Goal: Task Accomplishment & Management: Use online tool/utility

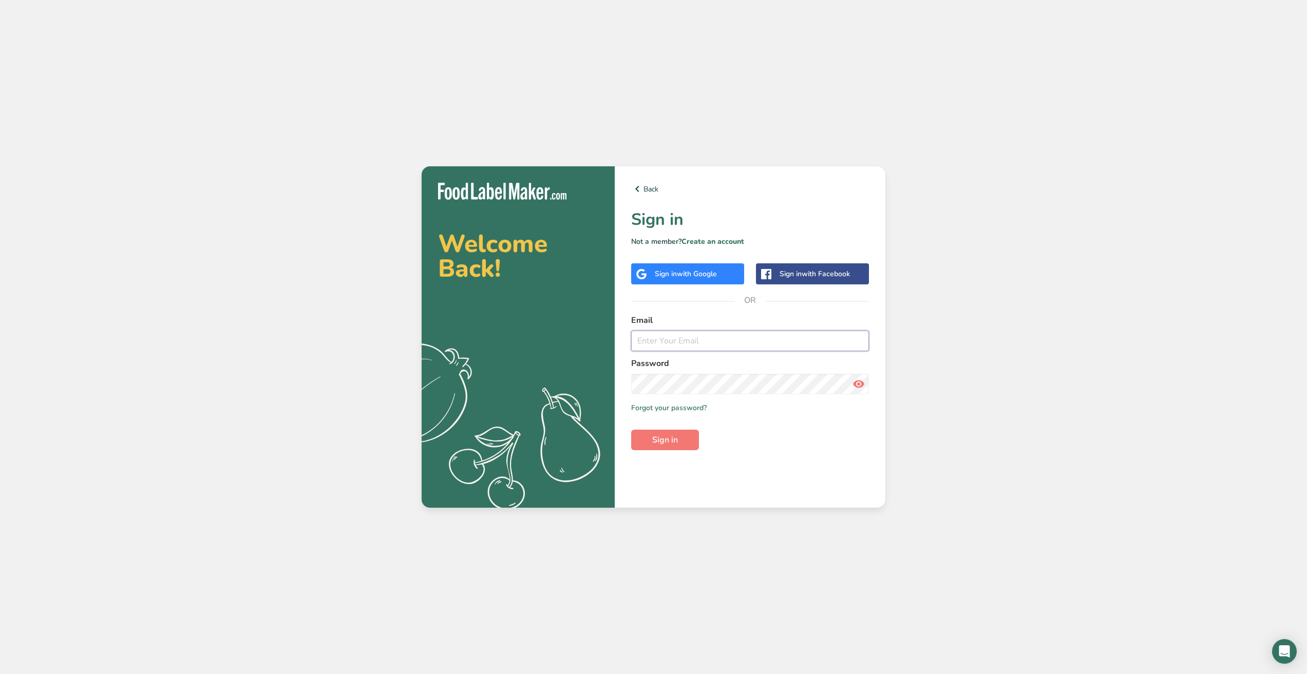
click at [683, 345] on input "email" at bounding box center [750, 341] width 238 height 21
type input "[EMAIL_ADDRESS][DOMAIN_NAME]"
click at [631, 430] on button "Sign in" at bounding box center [665, 440] width 68 height 21
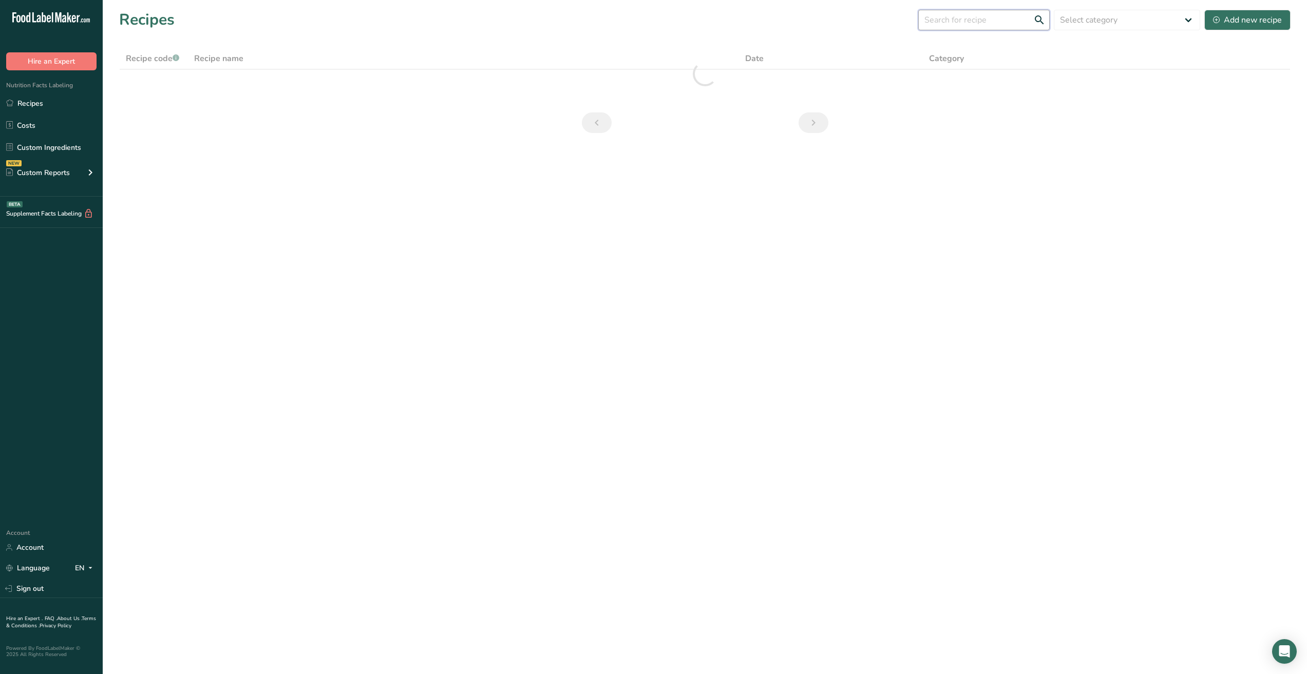
click at [953, 27] on input "text" at bounding box center [983, 20] width 131 height 21
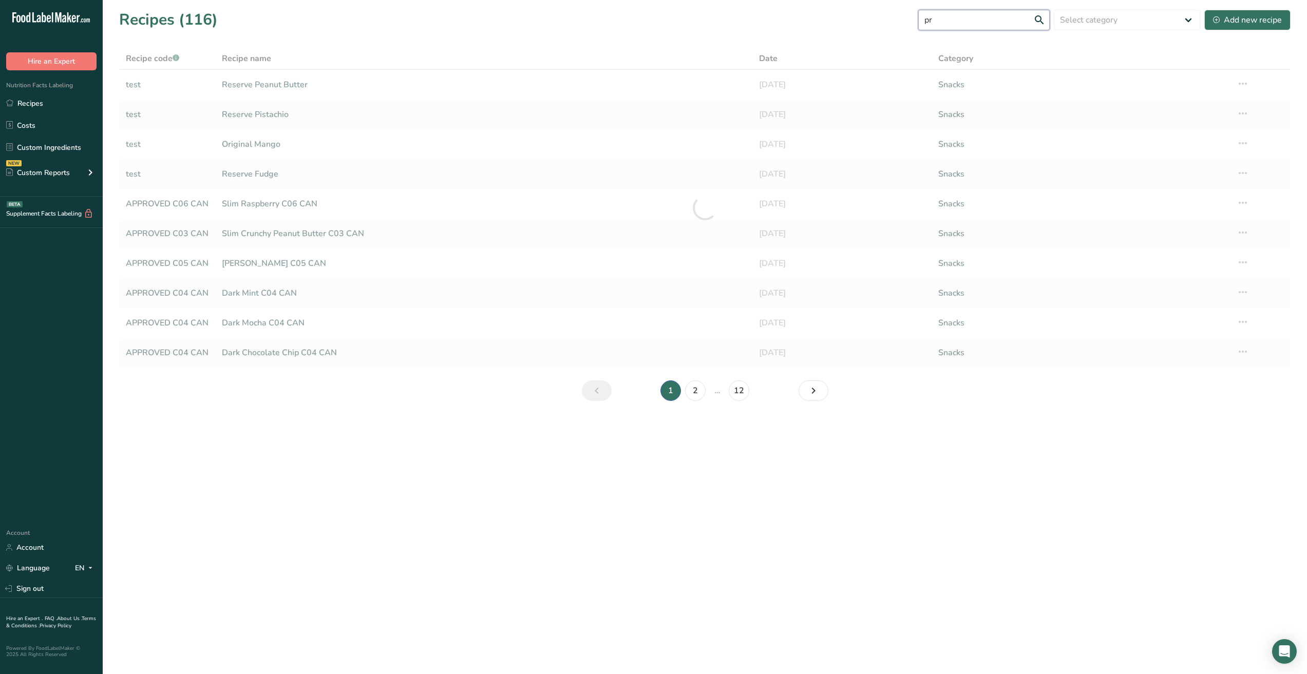
type input "p"
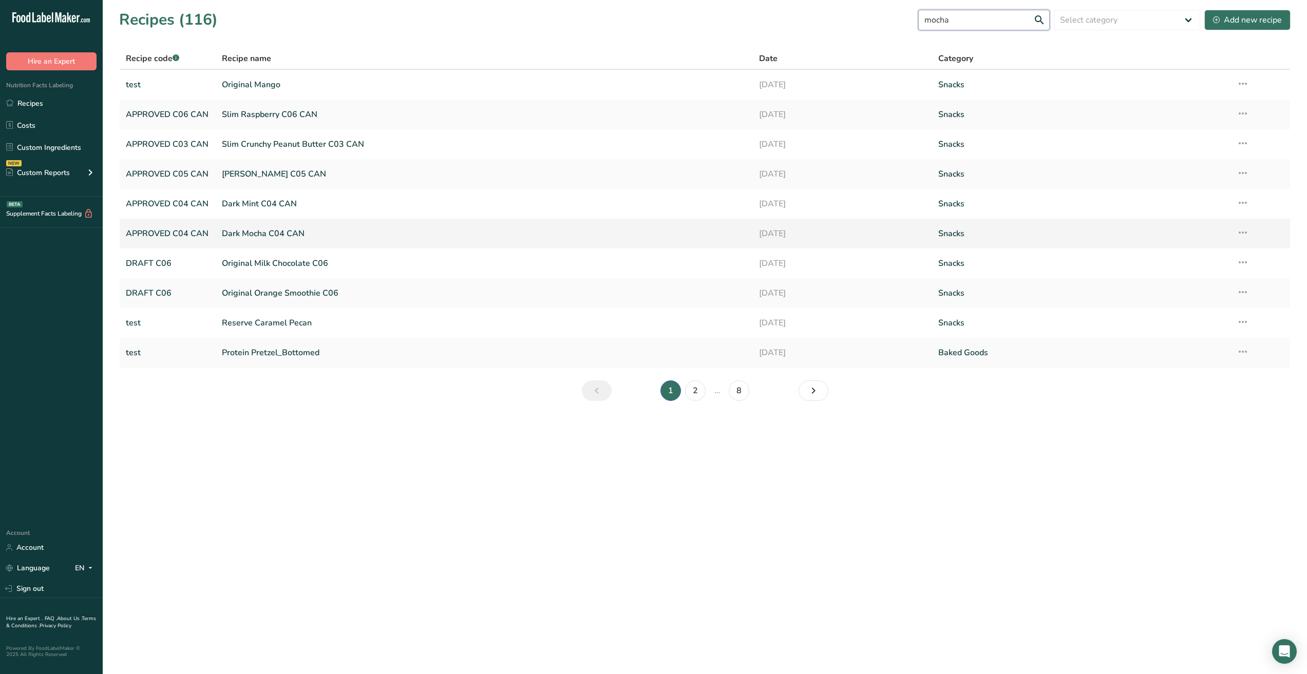
type input "mocha"
click at [537, 242] on link "Dark Mocha C04 CAN" at bounding box center [484, 234] width 525 height 22
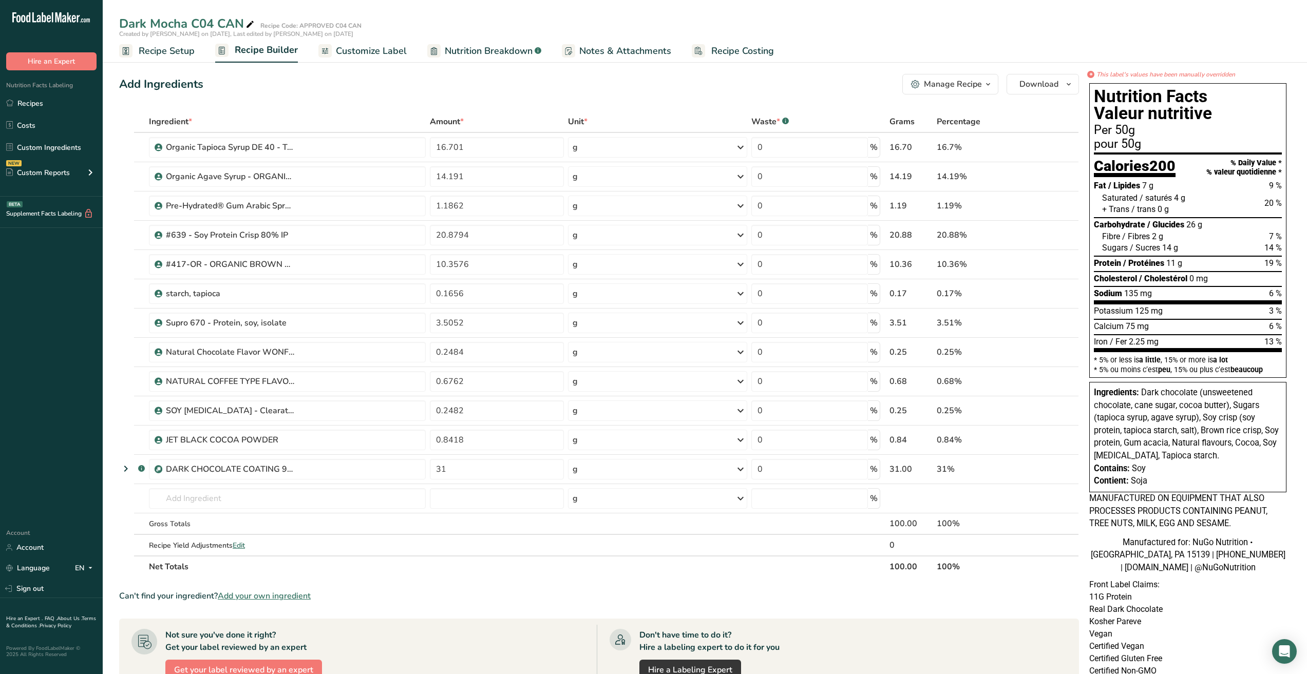
click at [485, 51] on span "Nutrition Breakdown" at bounding box center [489, 51] width 88 height 14
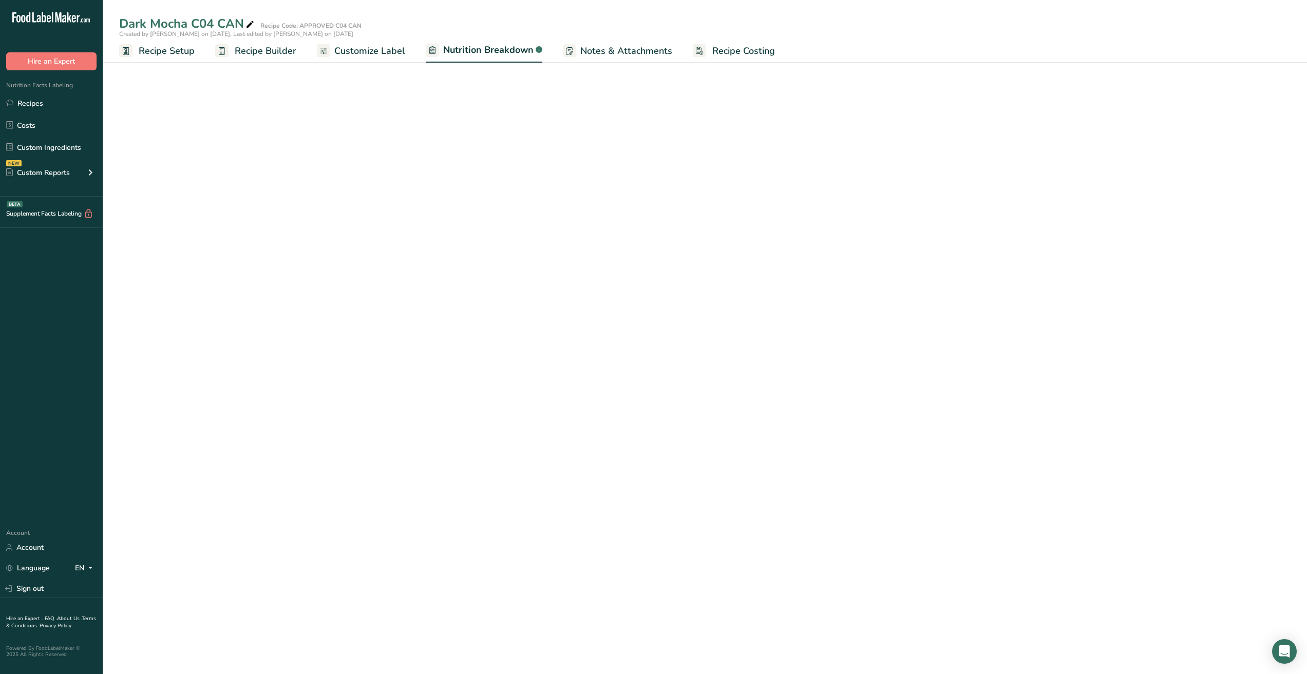
select select "Calories"
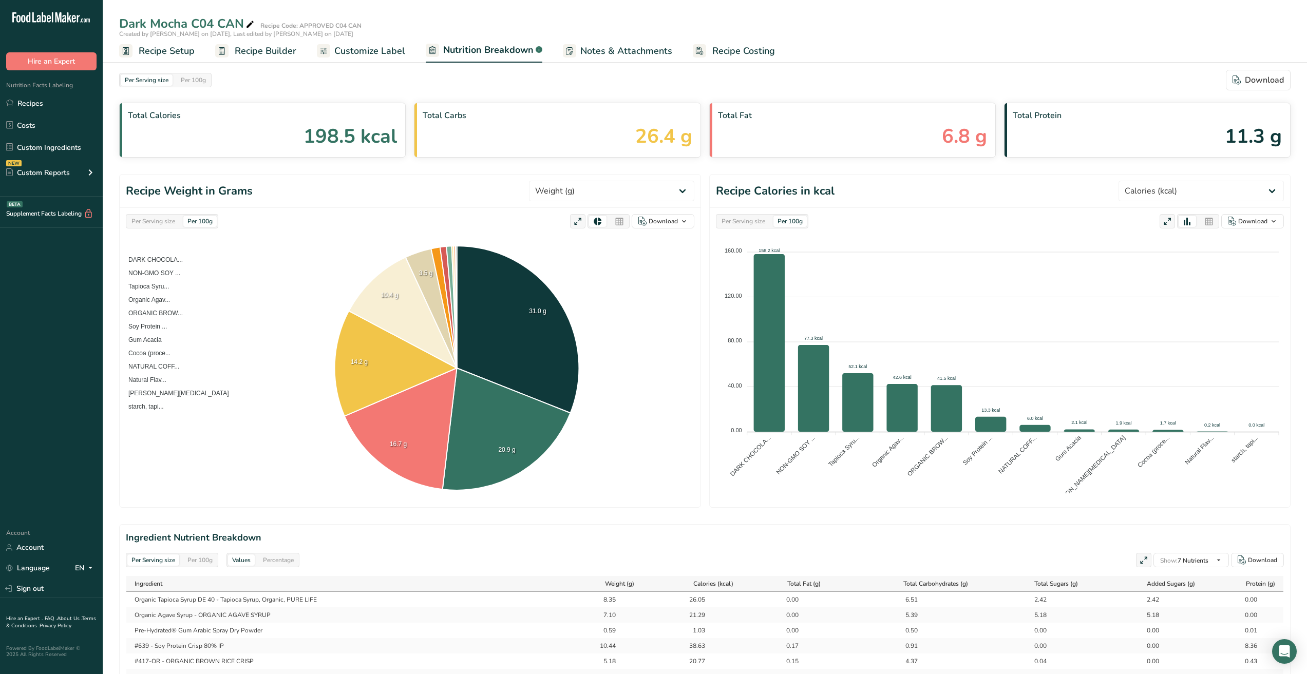
click at [620, 50] on span "Notes & Attachments" at bounding box center [626, 51] width 92 height 14
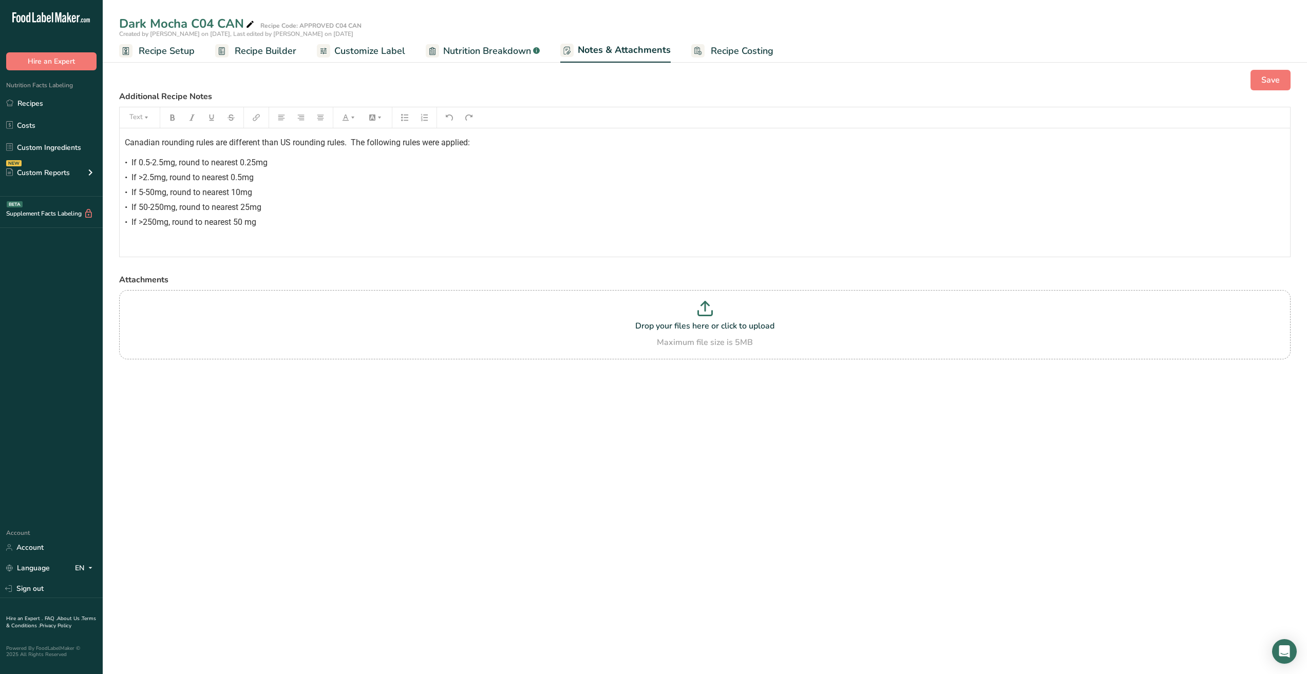
click at [372, 51] on span "Customize Label" at bounding box center [369, 51] width 71 height 14
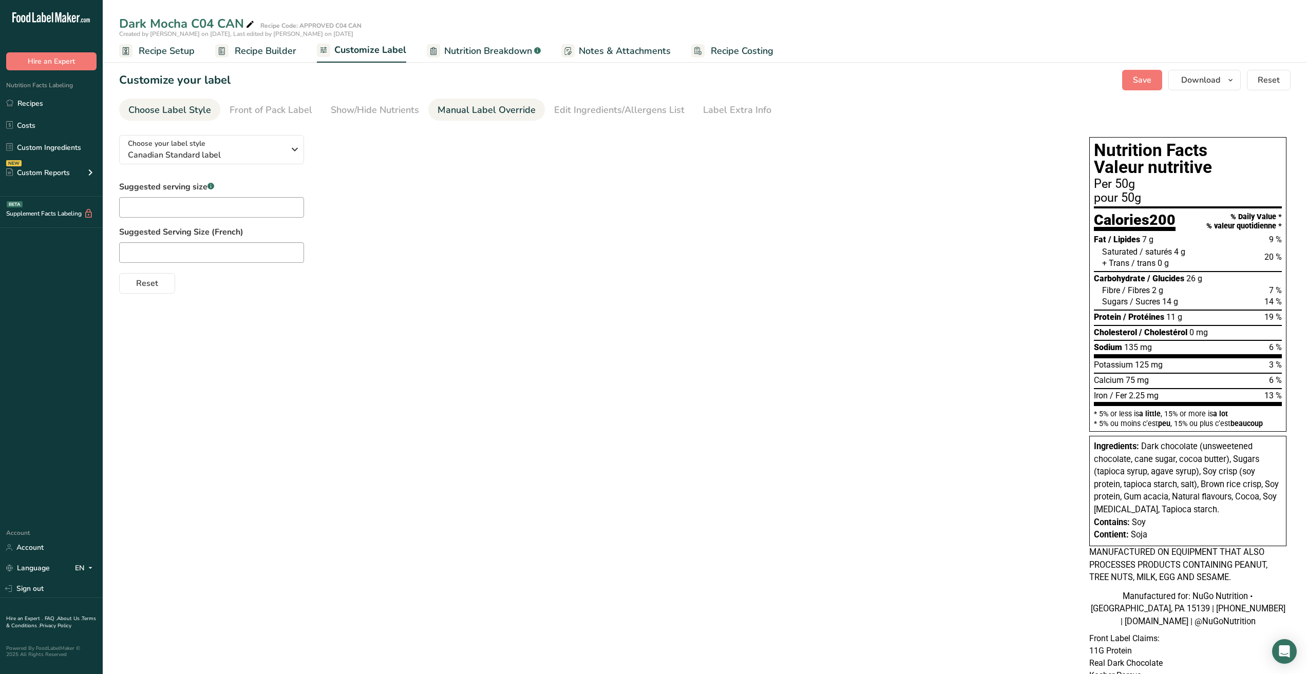
click at [468, 115] on div "Manual Label Override" at bounding box center [486, 110] width 98 height 14
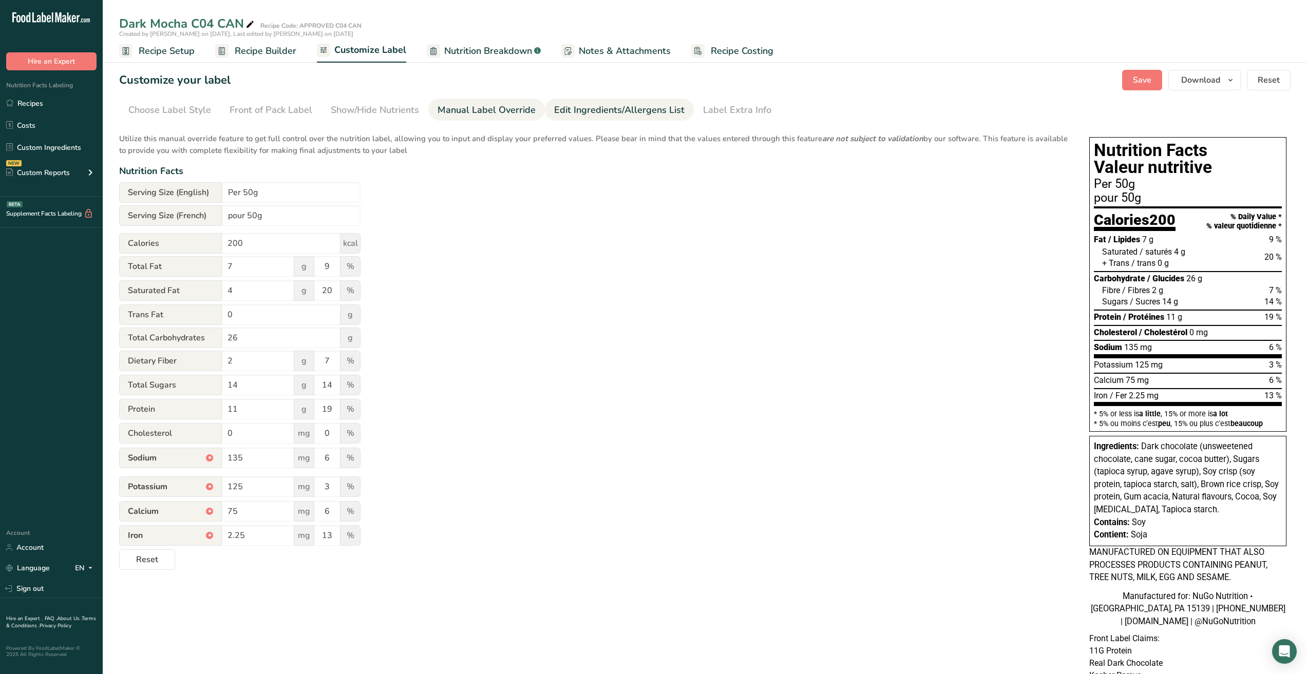
click at [588, 114] on div "Edit Ingredients/Allergens List" at bounding box center [619, 110] width 130 height 14
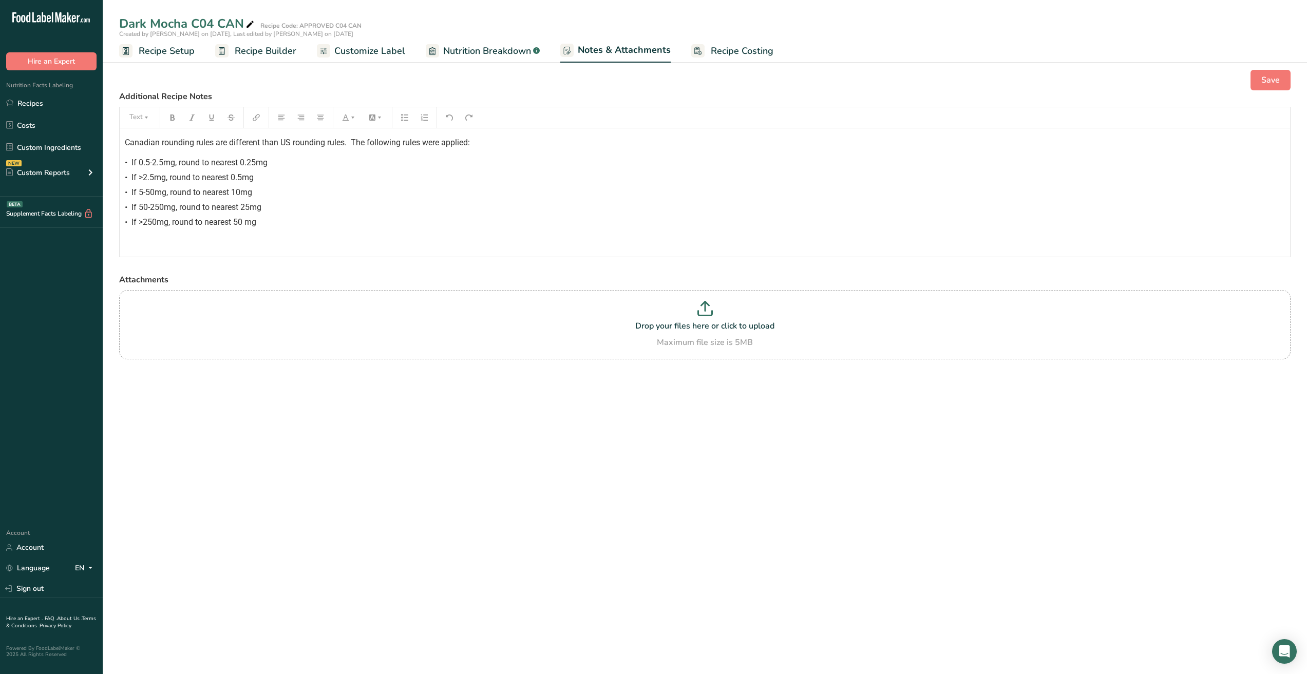
select select "Calories"
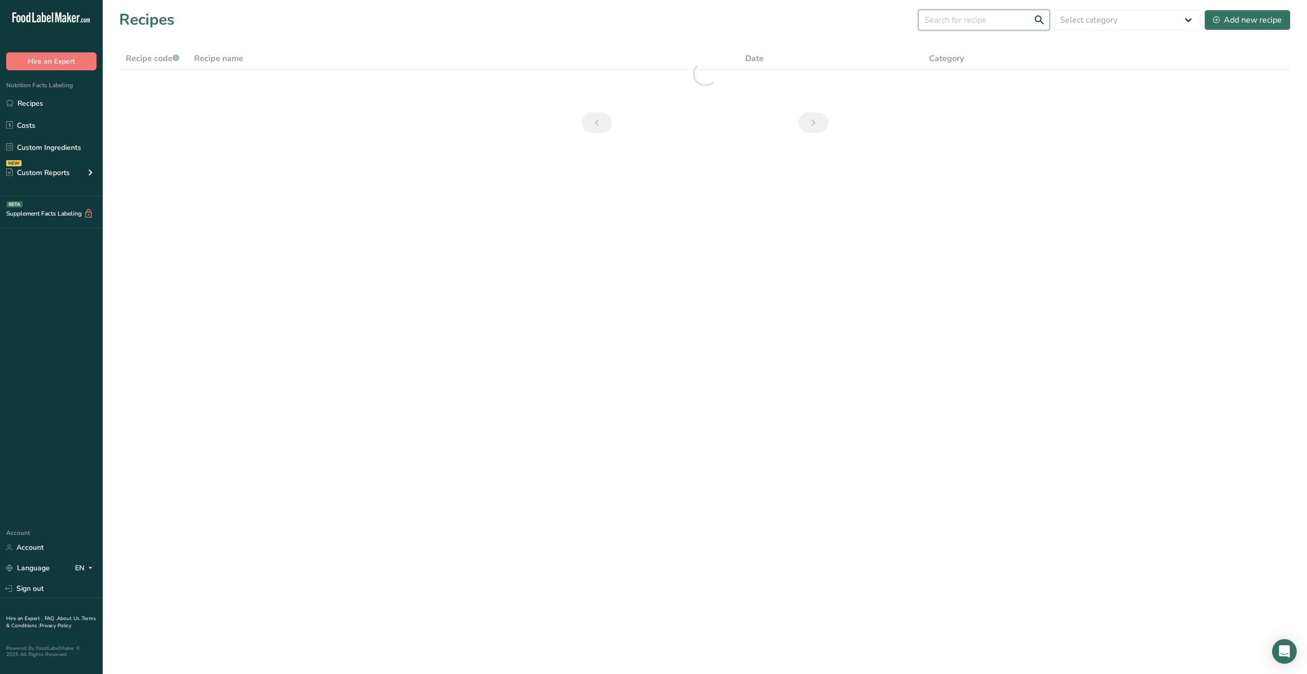
click at [947, 16] on input "text" at bounding box center [983, 20] width 131 height 21
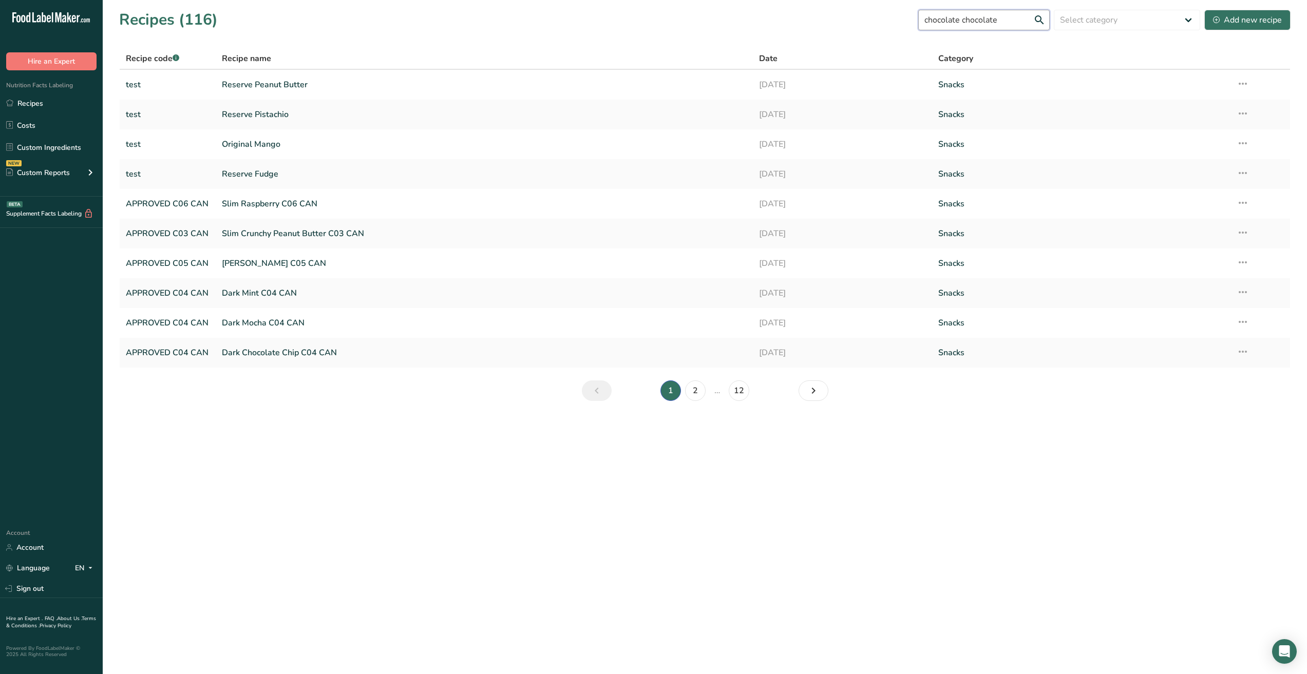
type input "chocolate chocolate"
click at [275, 352] on link "Dark Chocolate Chip C04 CAN" at bounding box center [484, 353] width 525 height 22
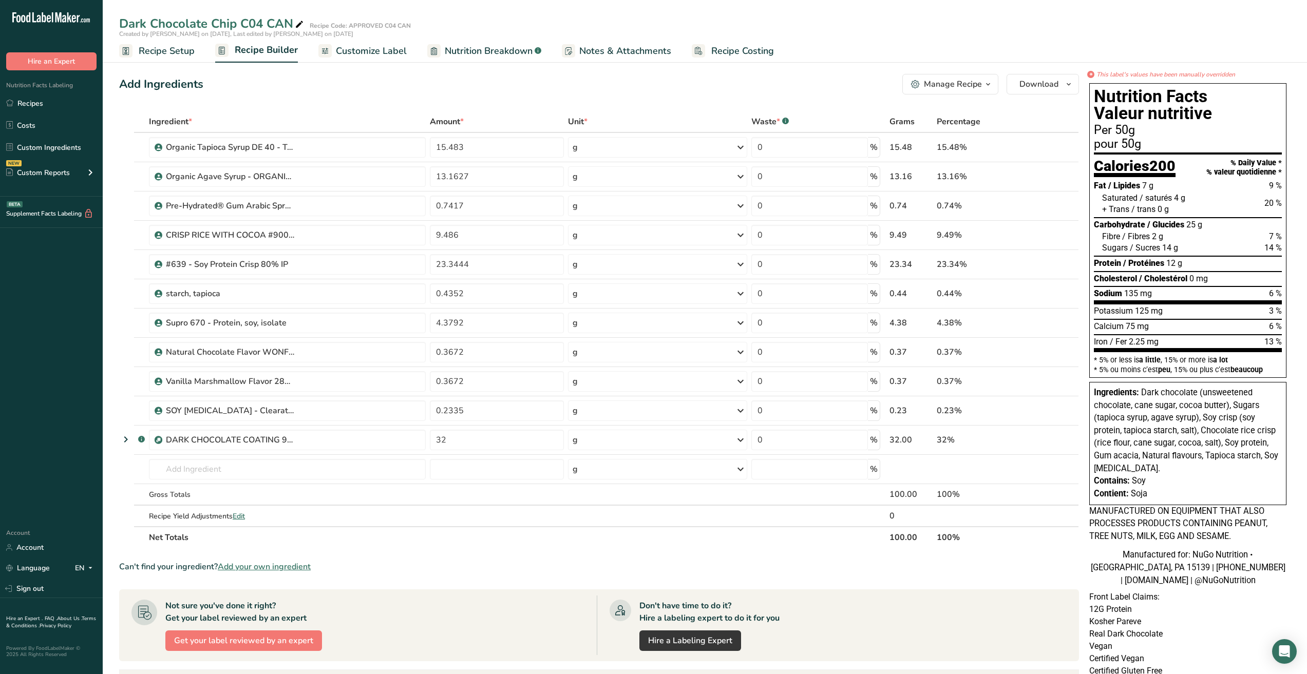
click at [463, 51] on span "Nutrition Breakdown" at bounding box center [489, 51] width 88 height 14
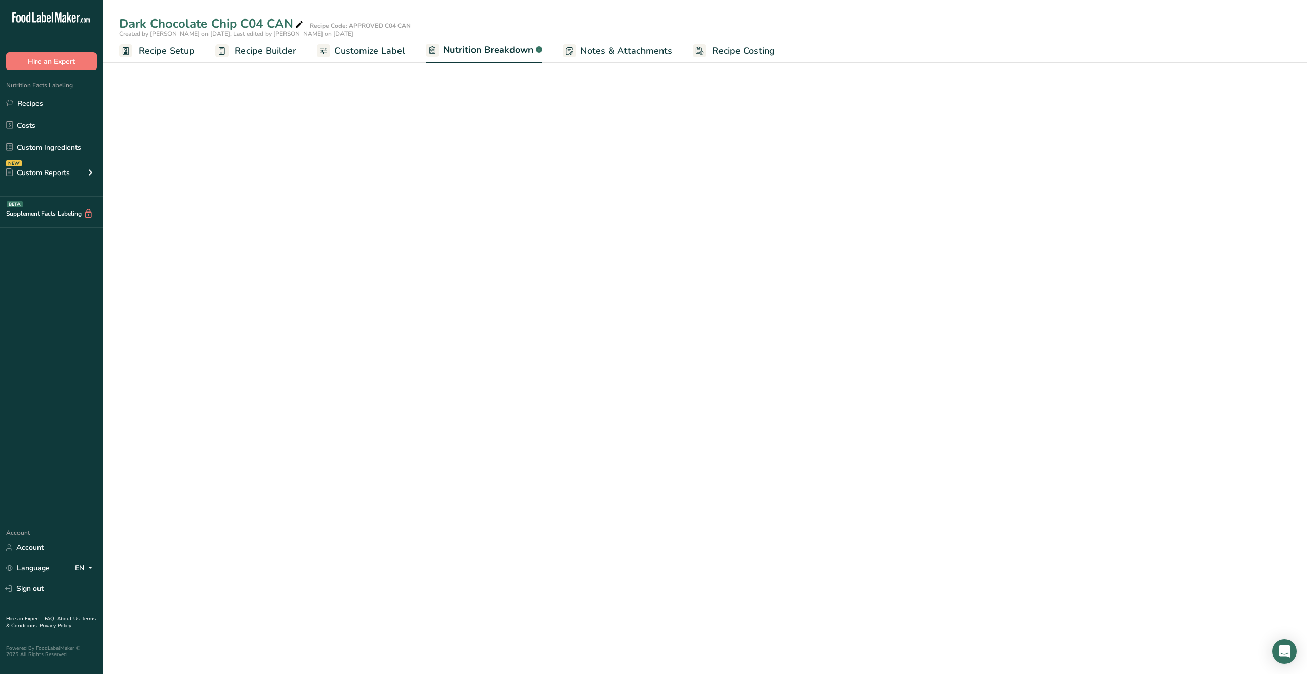
select select "Calories"
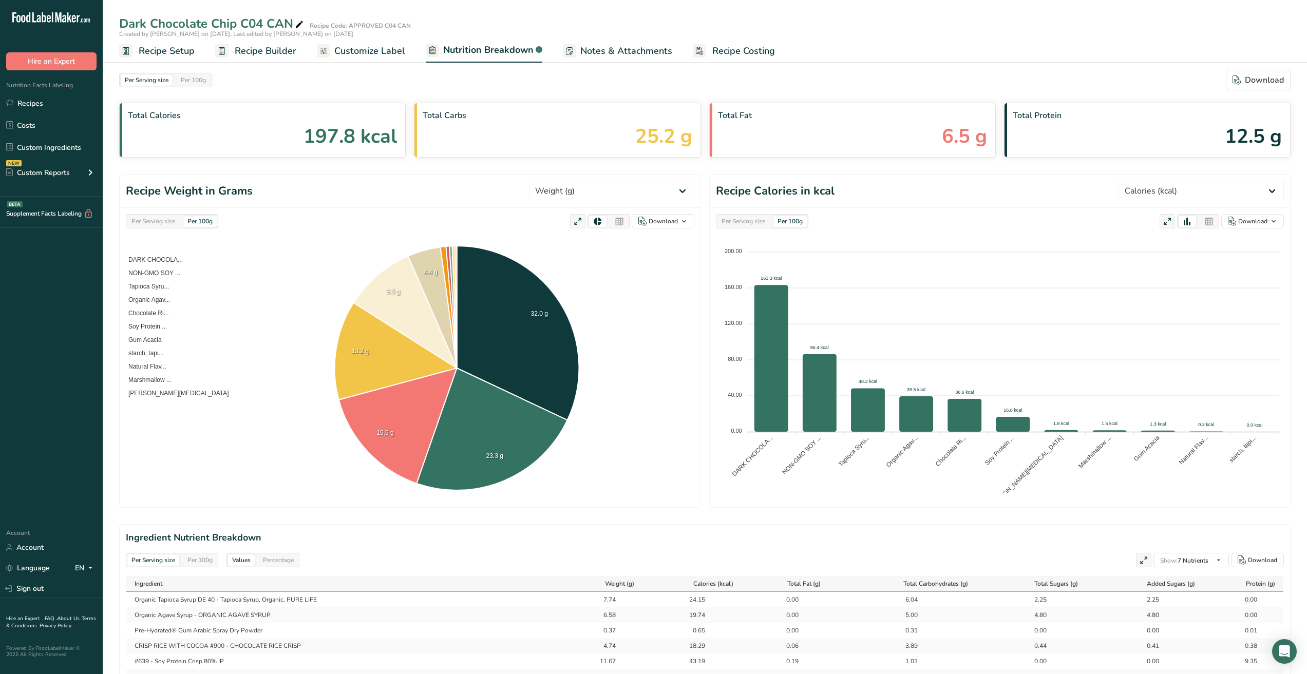
click at [388, 52] on span "Customize Label" at bounding box center [369, 51] width 71 height 14
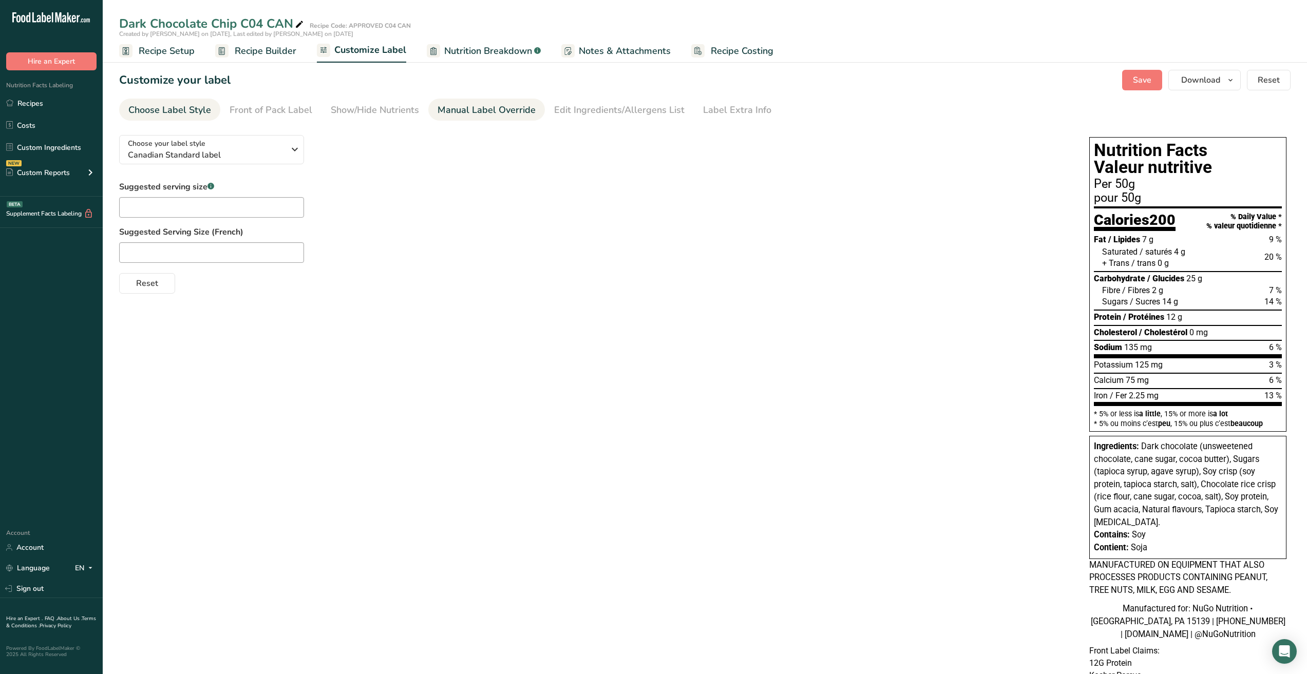
click at [499, 115] on div "Manual Label Override" at bounding box center [486, 110] width 98 height 14
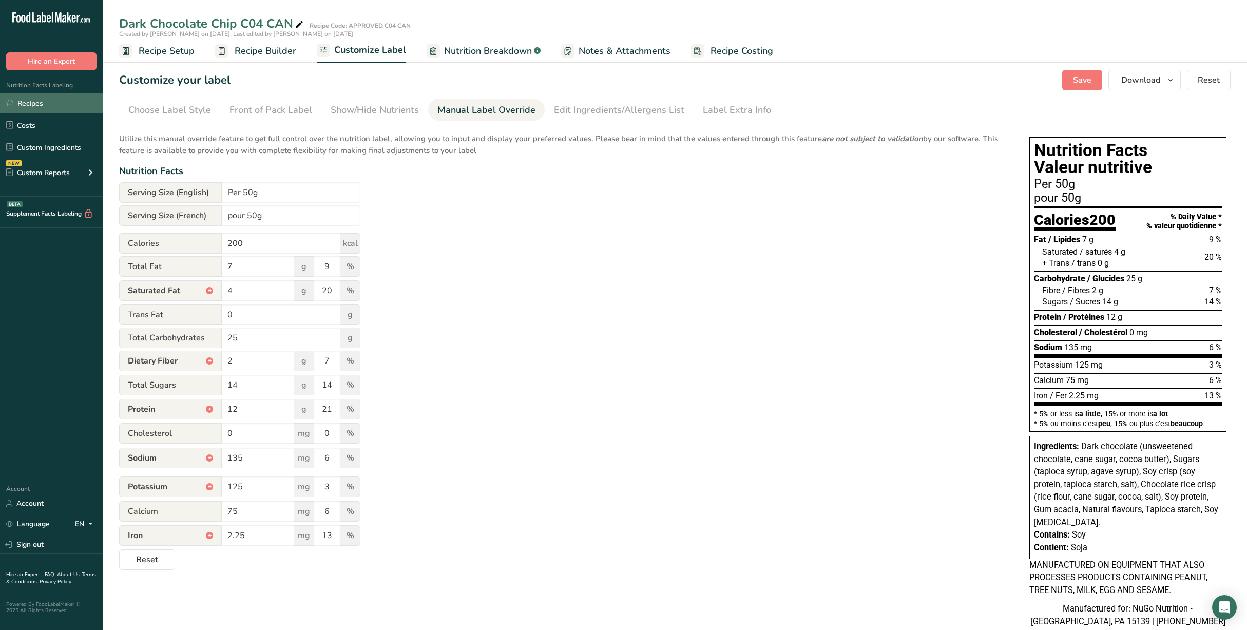
click at [50, 100] on link "Recipes" at bounding box center [51, 103] width 103 height 20
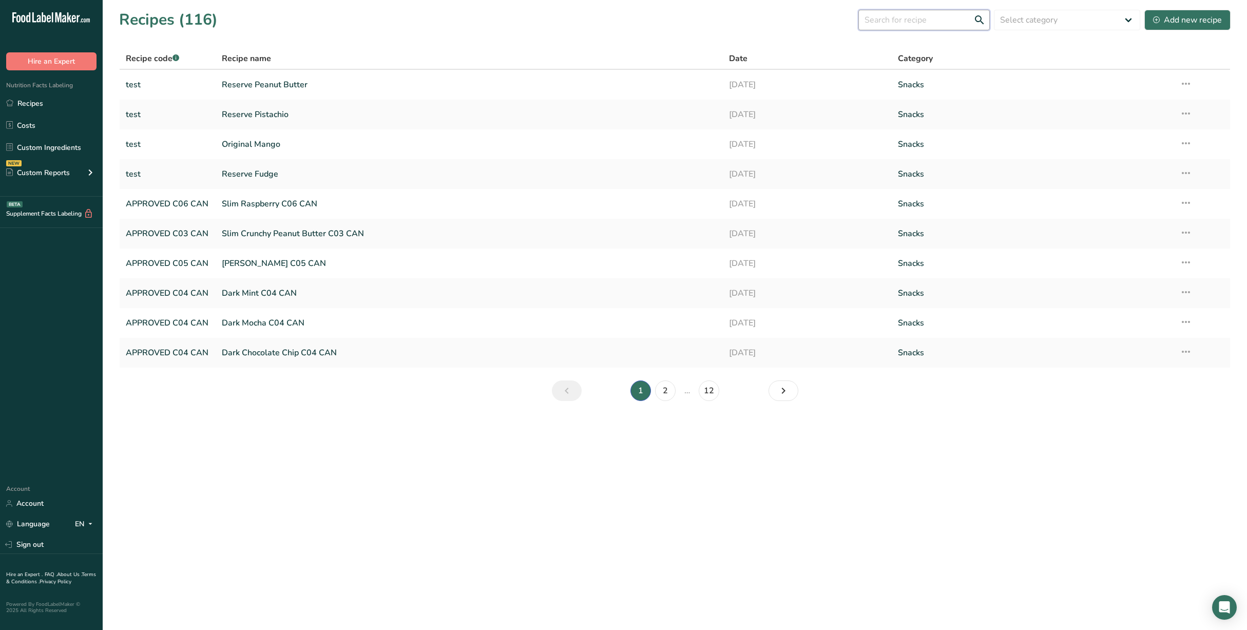
click at [919, 27] on input "text" at bounding box center [924, 20] width 131 height 21
type input "dark pretzel"
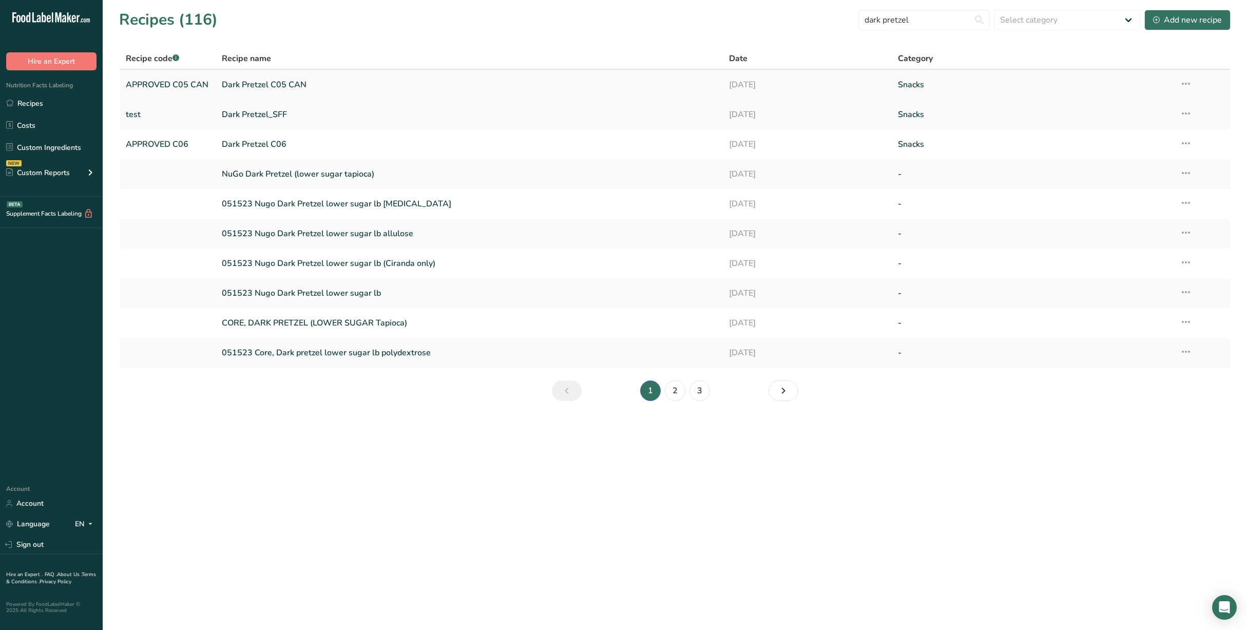
click at [268, 87] on link "Dark Pretzel C05 CAN" at bounding box center [469, 85] width 495 height 22
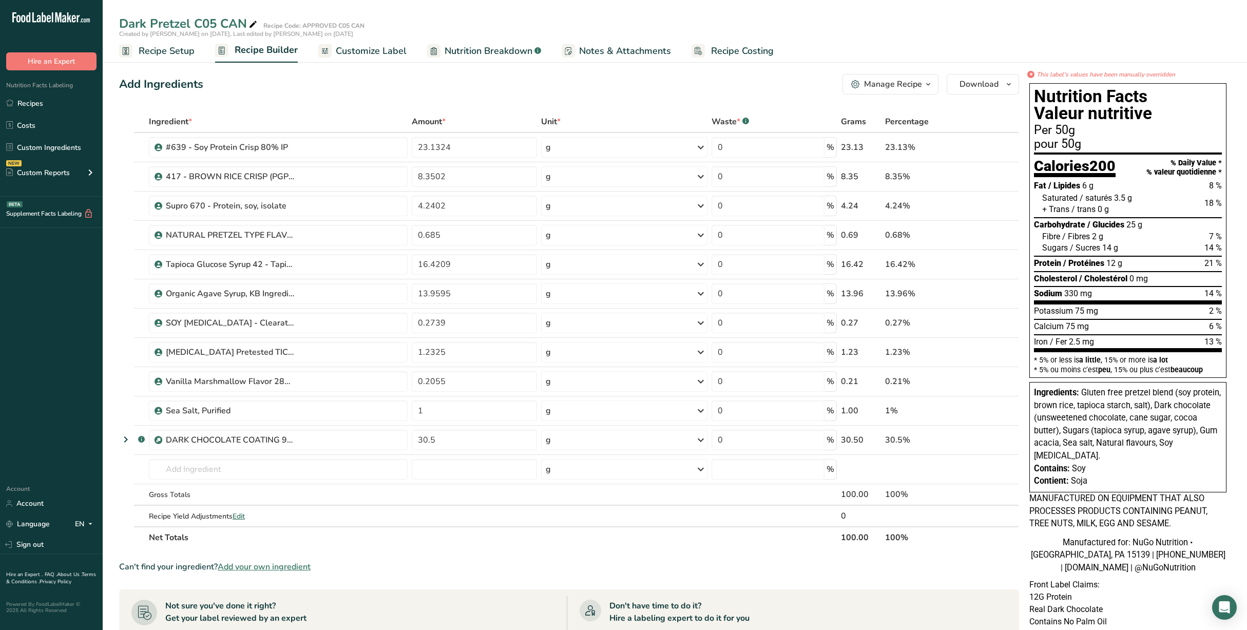
click at [390, 51] on span "Customize Label" at bounding box center [371, 51] width 71 height 14
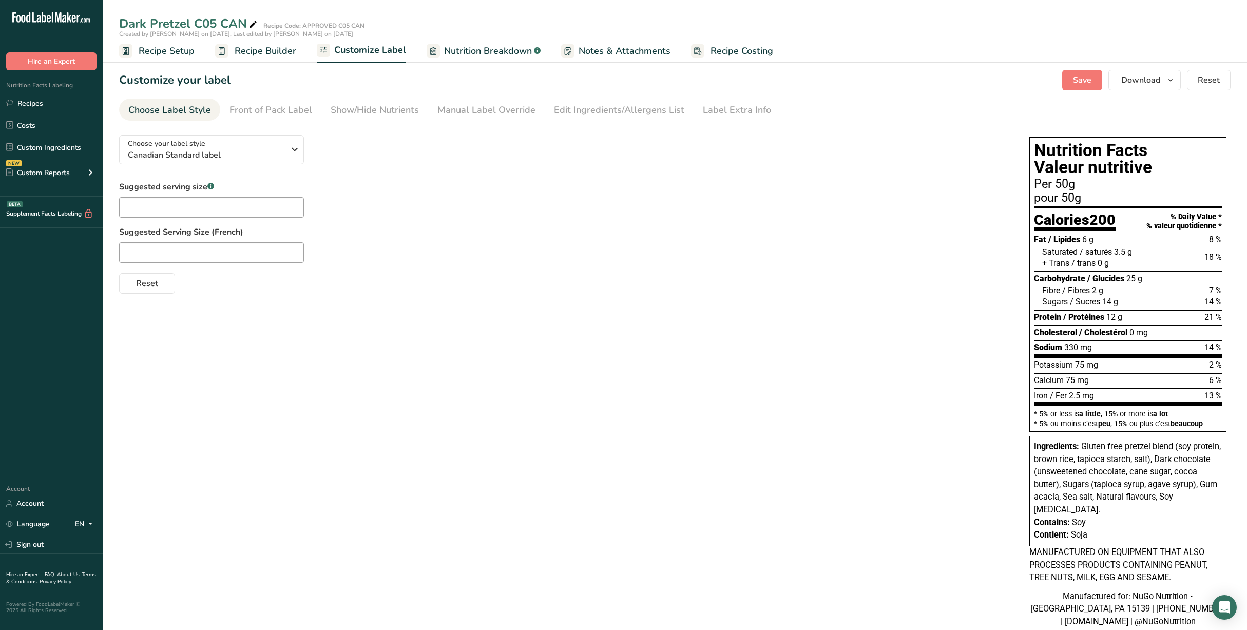
click at [495, 50] on span "Nutrition Breakdown" at bounding box center [488, 51] width 88 height 14
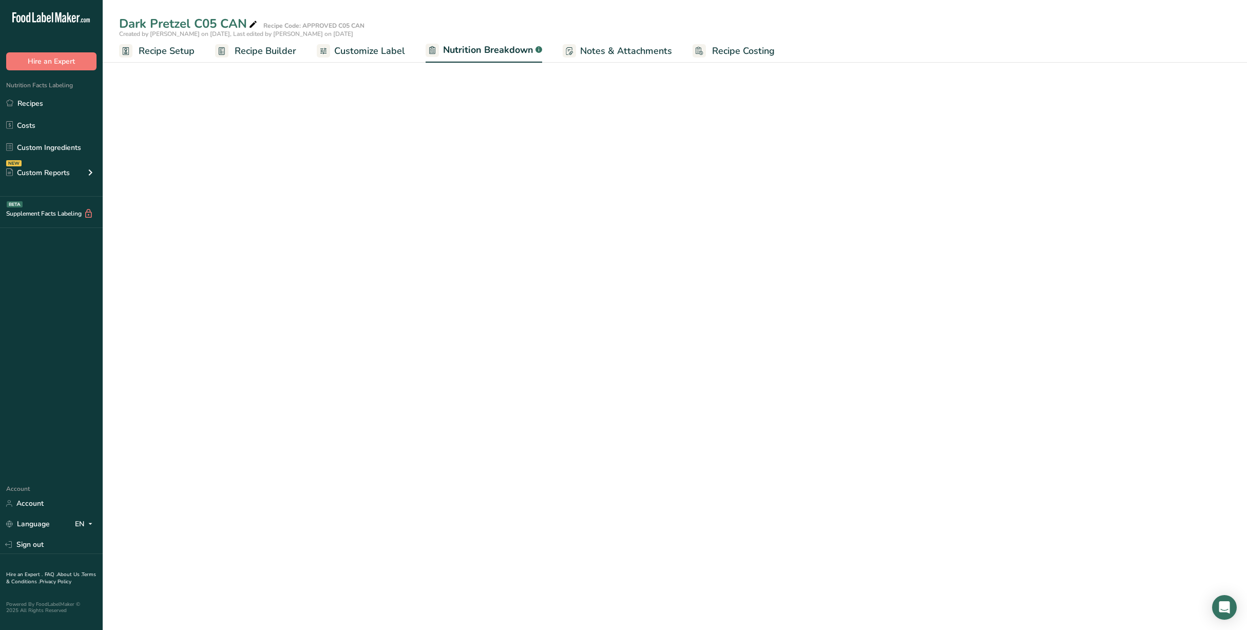
select select "Calories"
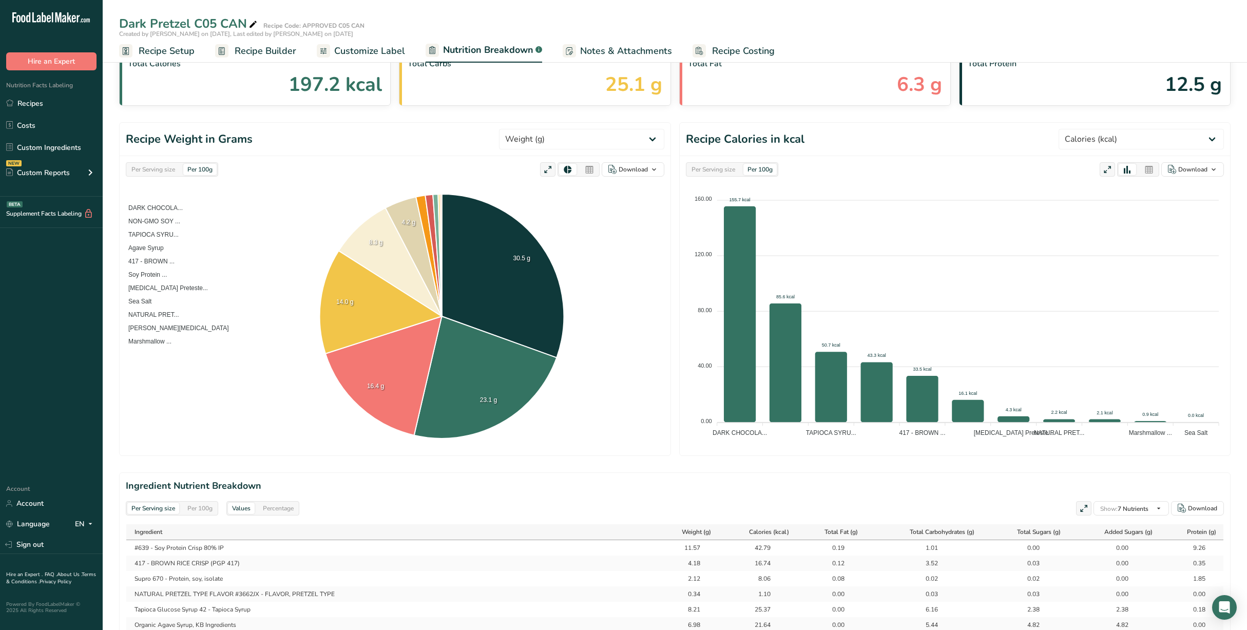
scroll to position [51, 0]
click at [372, 51] on span "Customize Label" at bounding box center [369, 51] width 71 height 14
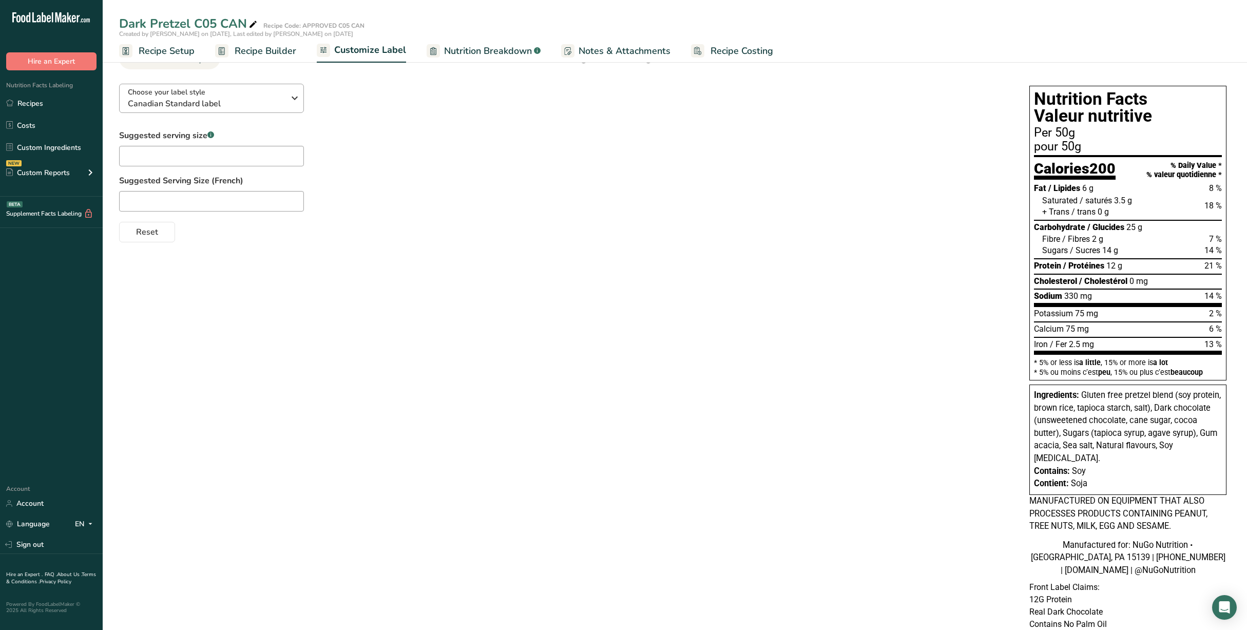
drag, startPoint x: 52, startPoint y: 104, endPoint x: 267, endPoint y: 104, distance: 215.2
click at [52, 104] on link "Recipes" at bounding box center [51, 103] width 103 height 20
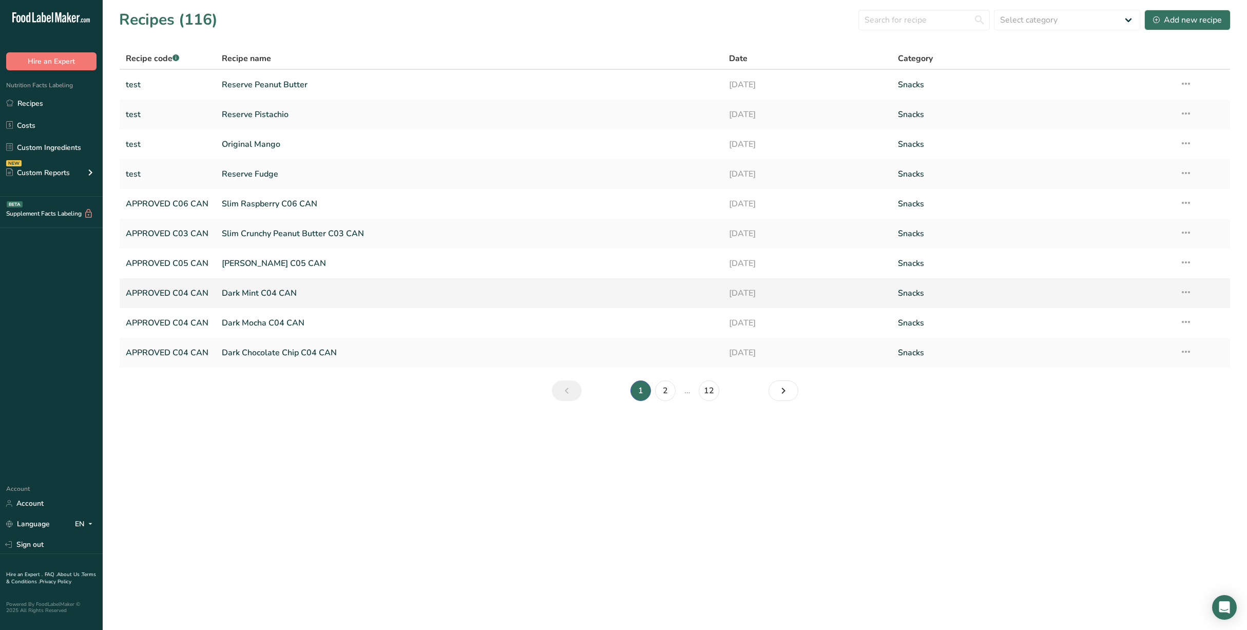
click at [282, 294] on link "Dark Mint C04 CAN" at bounding box center [469, 293] width 495 height 22
